Goal: Check status

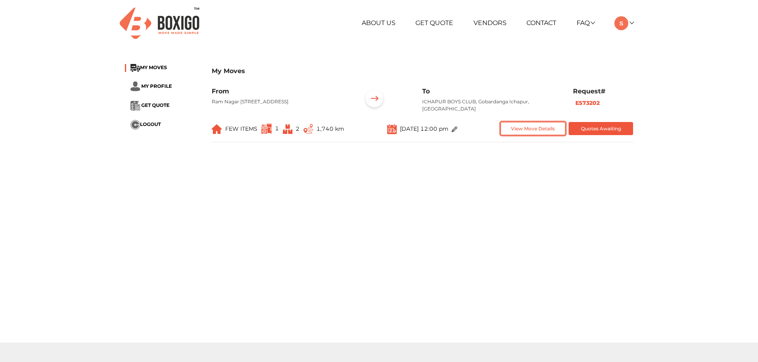
click at [535, 135] on button "View Move Details" at bounding box center [533, 128] width 65 height 13
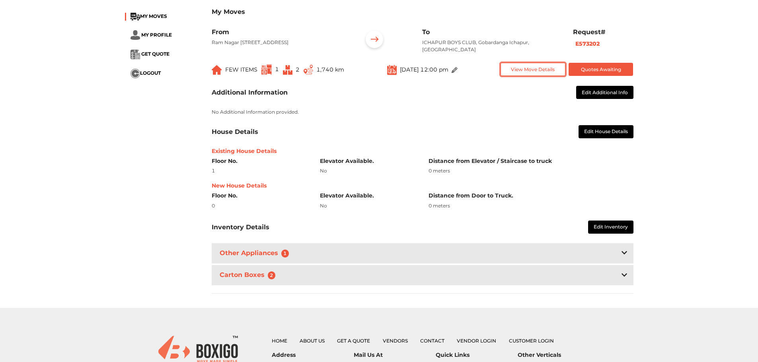
scroll to position [80, 0]
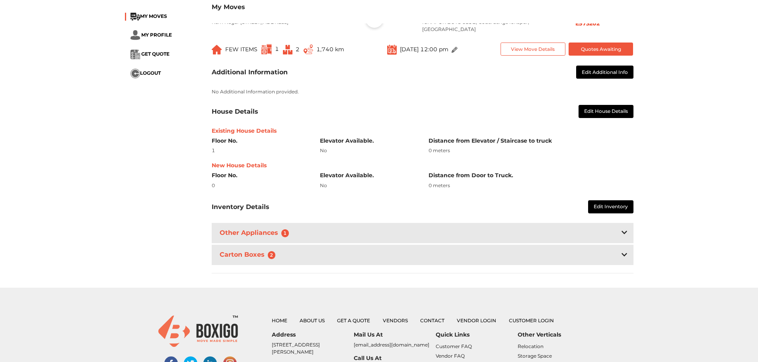
click at [489, 240] on div "Other Appliances 1" at bounding box center [423, 233] width 422 height 20
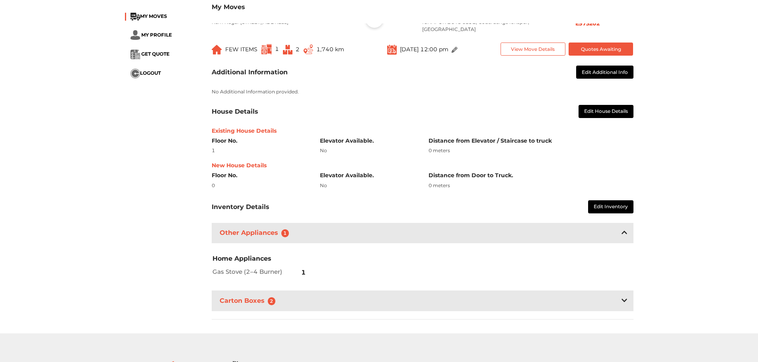
scroll to position [119, 0]
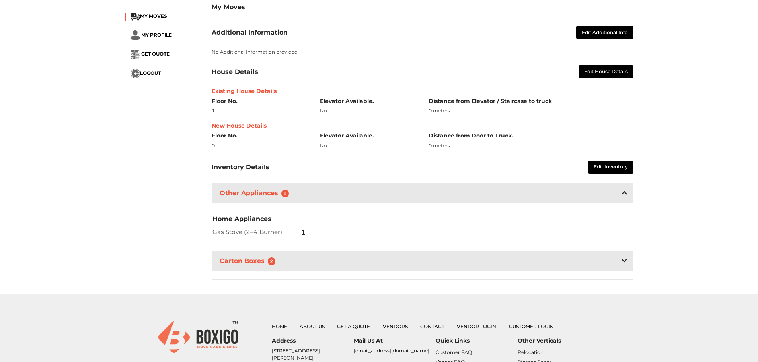
click at [261, 267] on h3 "Carton Boxes 2" at bounding box center [249, 262] width 62 height 12
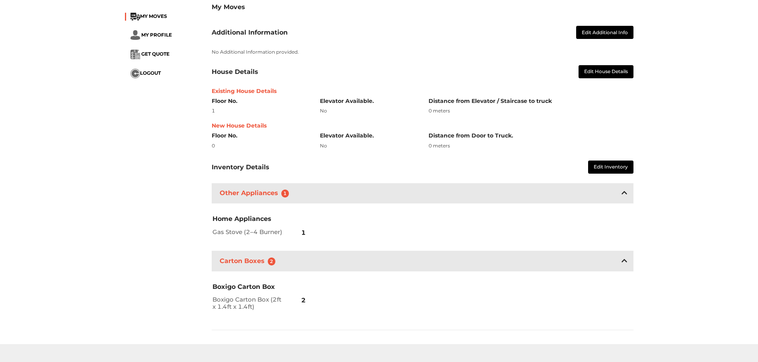
scroll to position [0, 0]
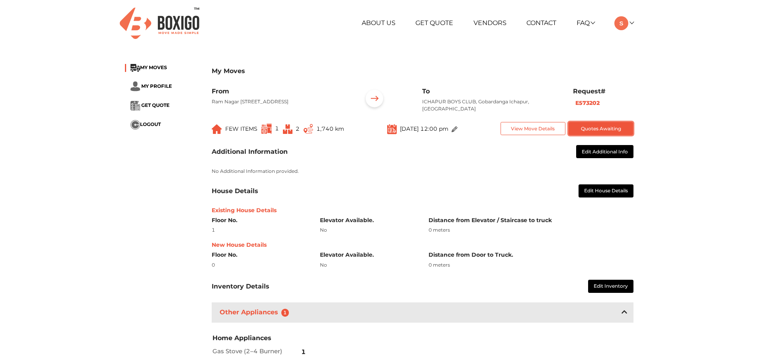
click at [583, 135] on button "Quotes Awaiting" at bounding box center [601, 128] width 65 height 13
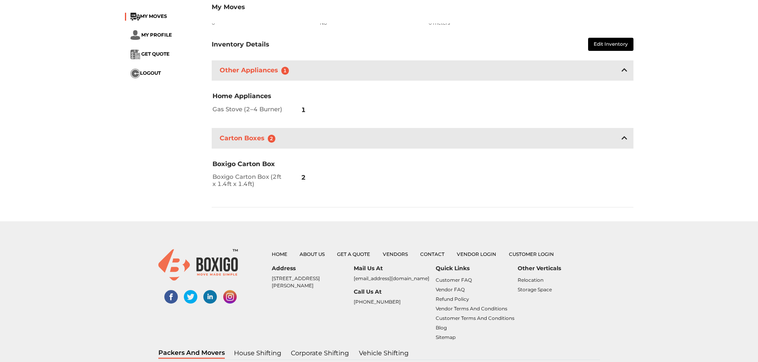
scroll to position [301, 0]
